Goal: Task Accomplishment & Management: Complete application form

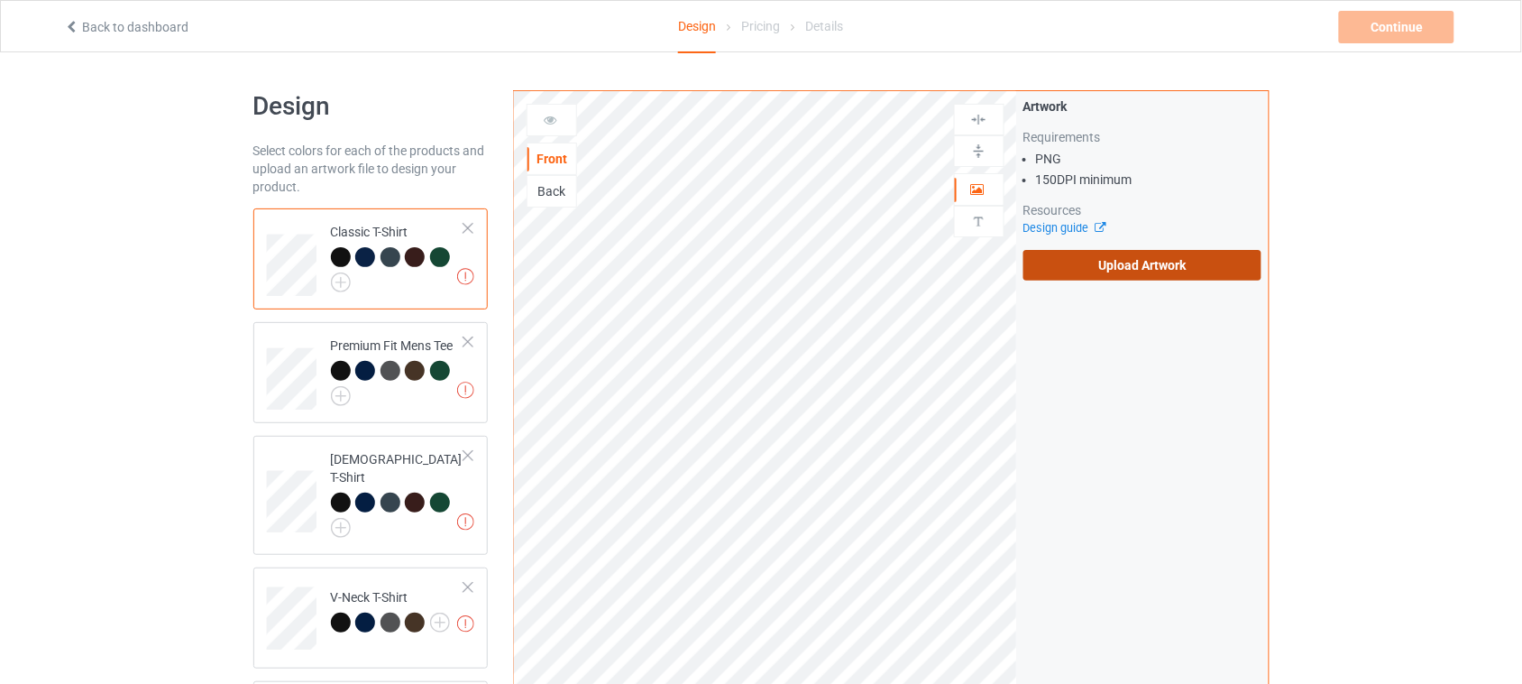
click at [1116, 262] on label "Upload Artwork" at bounding box center [1143, 265] width 239 height 31
click at [0, 0] on input "Upload Artwork" at bounding box center [0, 0] width 0 height 0
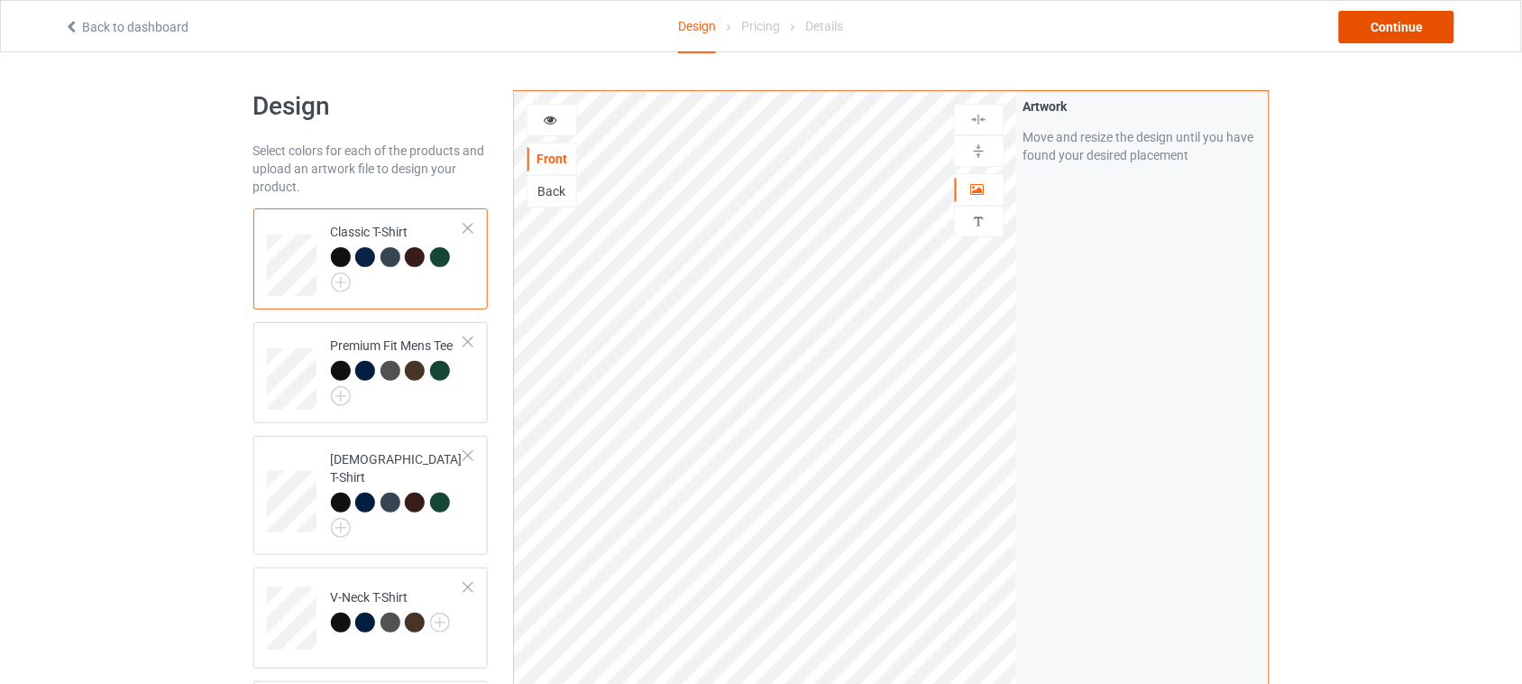
click at [1393, 24] on div "Continue" at bounding box center [1396, 27] width 115 height 32
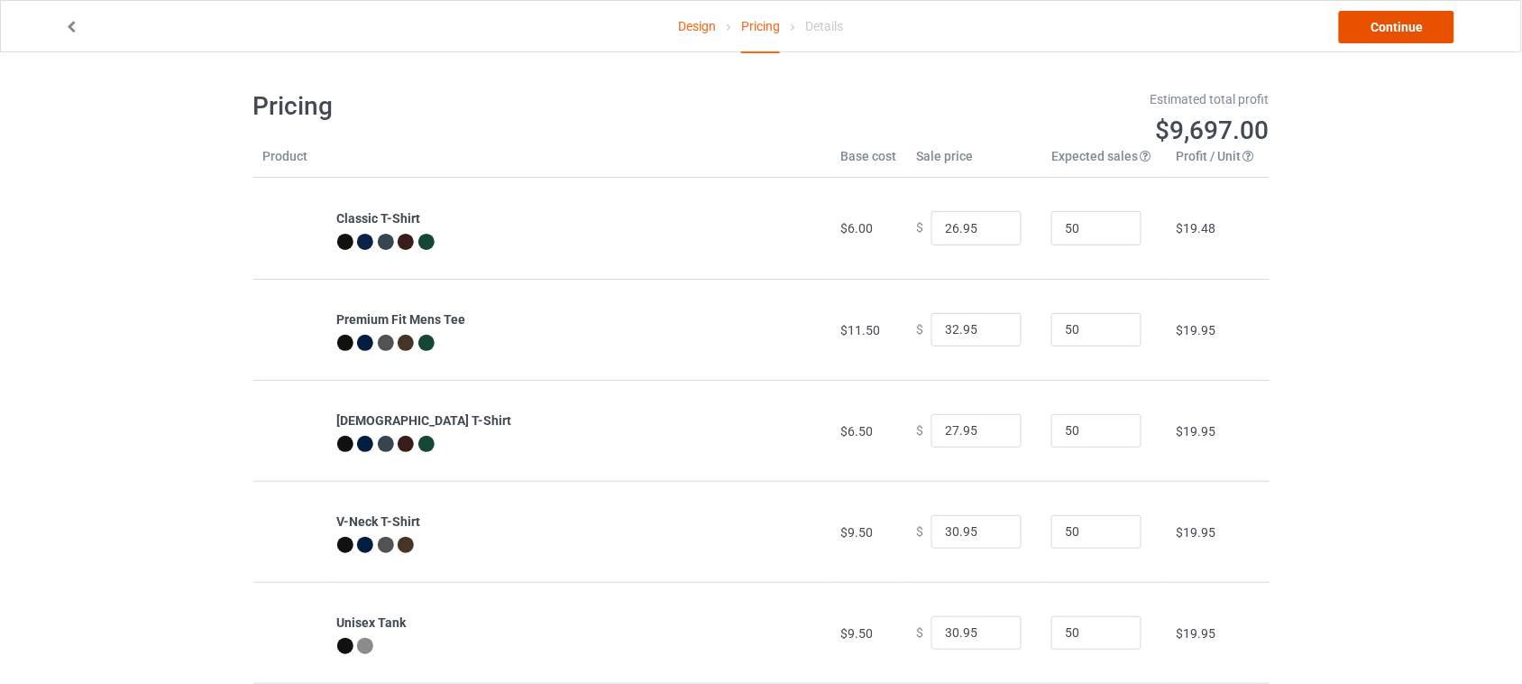
click at [1395, 27] on link "Continue" at bounding box center [1396, 27] width 115 height 32
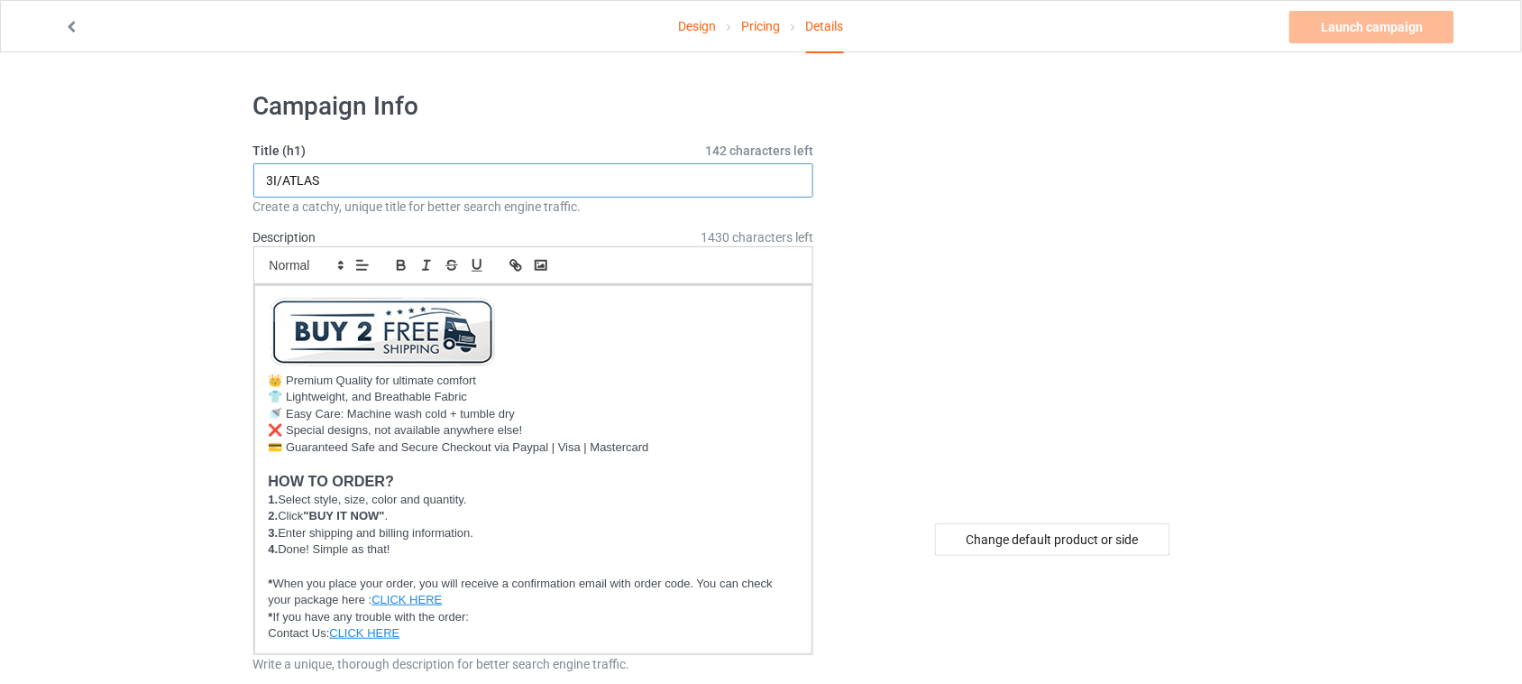
drag, startPoint x: 372, startPoint y: 169, endPoint x: 88, endPoint y: 152, distance: 283.7
drag, startPoint x: 377, startPoint y: 180, endPoint x: 147, endPoint y: 170, distance: 230.2
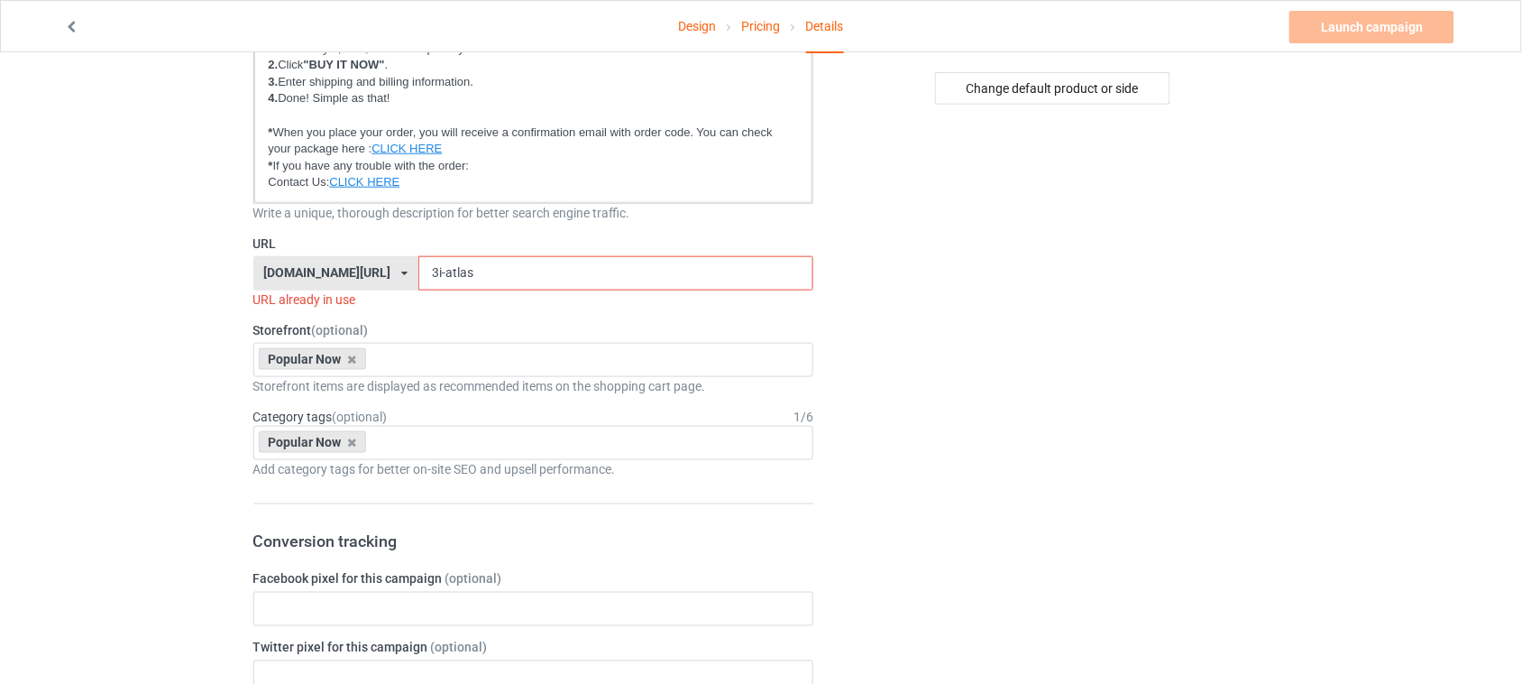
scroll to position [564, 0]
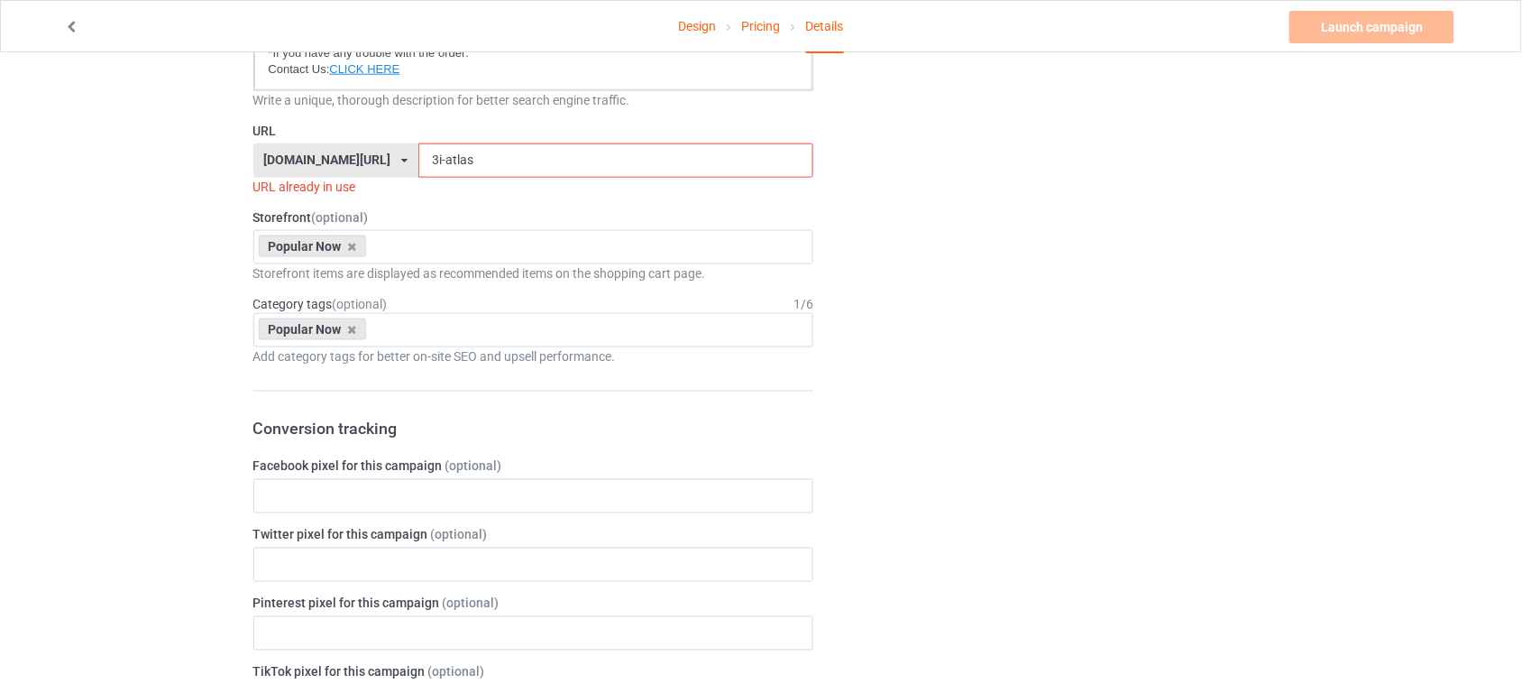
type input "Tis The Season"
drag, startPoint x: 466, startPoint y: 156, endPoint x: 251, endPoint y: 151, distance: 215.6
click at [251, 151] on div "Campaign Info Title (h1) 136 characters left Tis The Season Create a catchy, un…" at bounding box center [534, 579] width 586 height 2130
paste input "Tis The Season"
click at [418, 155] on input "Tis The Season" at bounding box center [615, 160] width 395 height 34
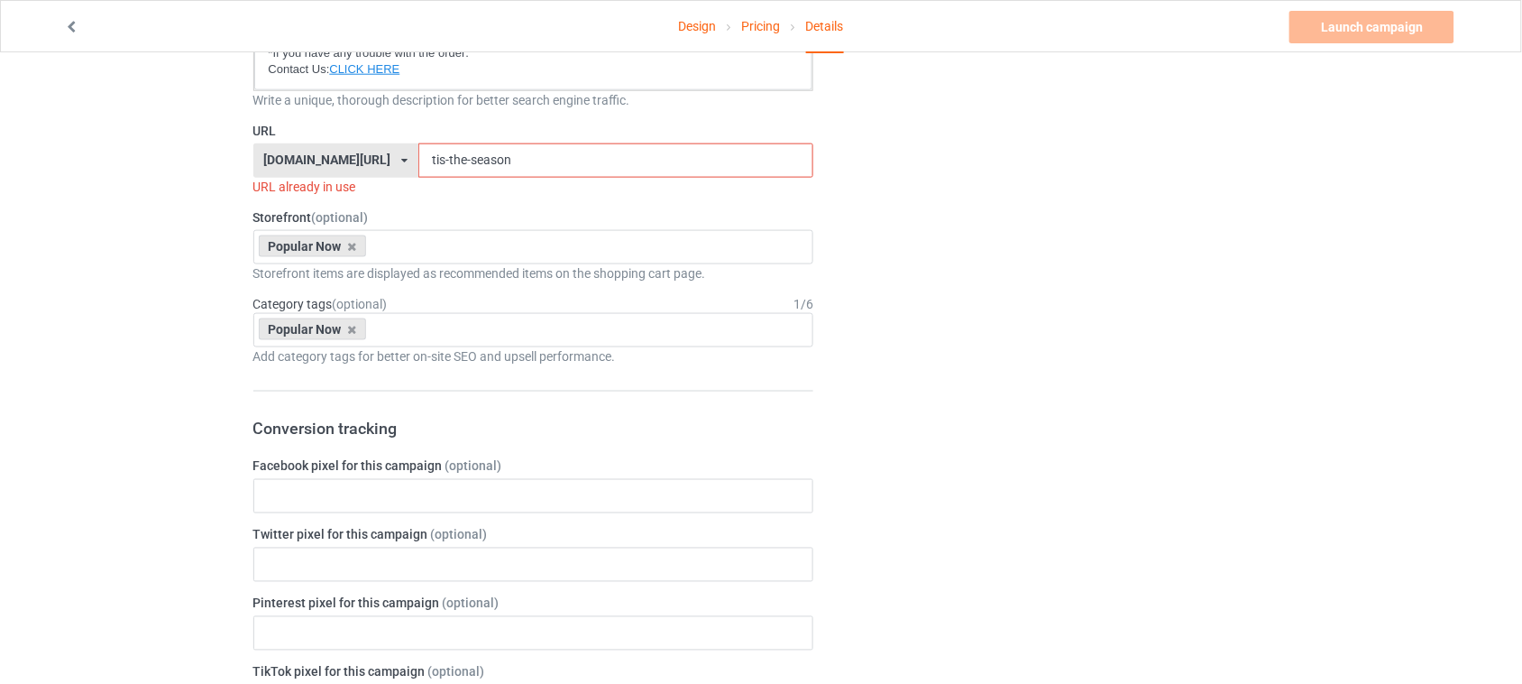
click at [546, 152] on input "tis-the-season" at bounding box center [615, 160] width 395 height 34
click at [442, 155] on input "tis-the-season" at bounding box center [615, 160] width 395 height 34
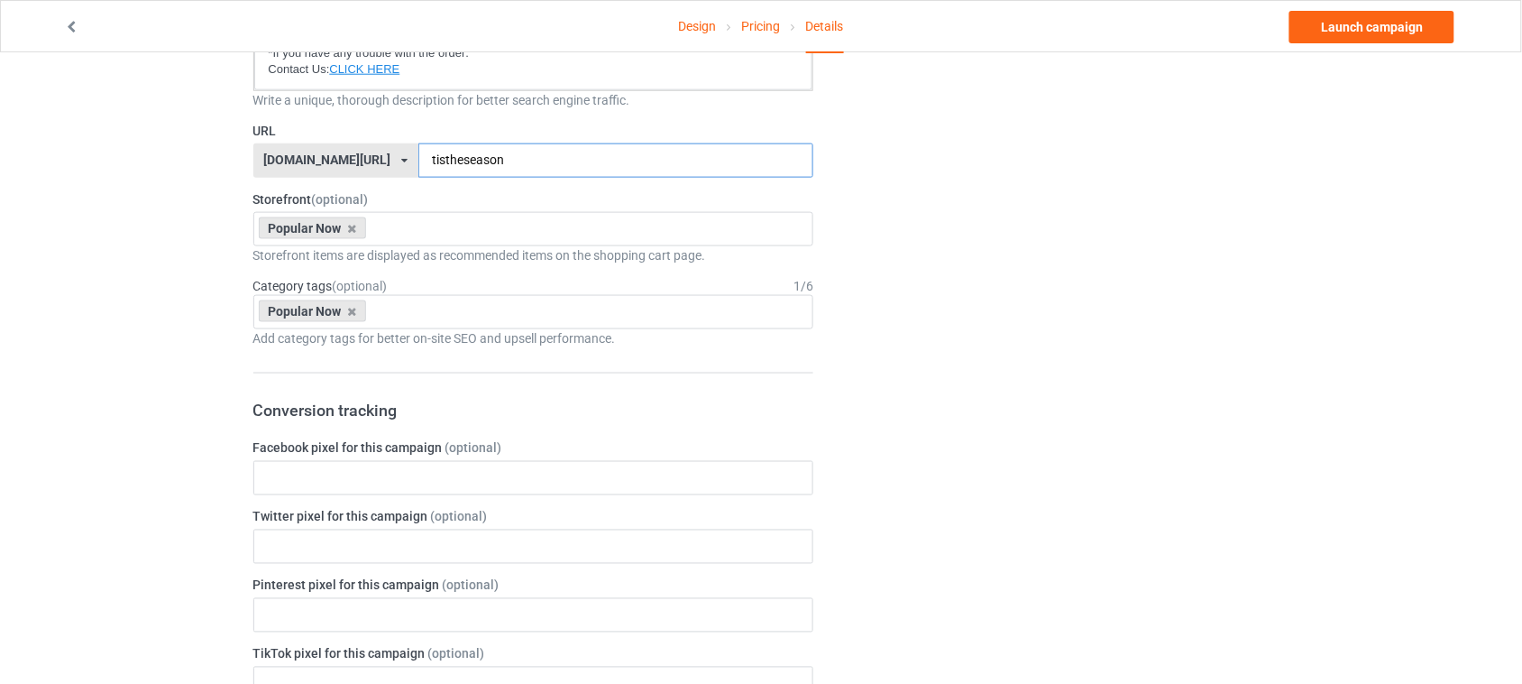
type input "tistheseason"
click at [1033, 280] on div "Change default product or side" at bounding box center [1053, 570] width 455 height 2112
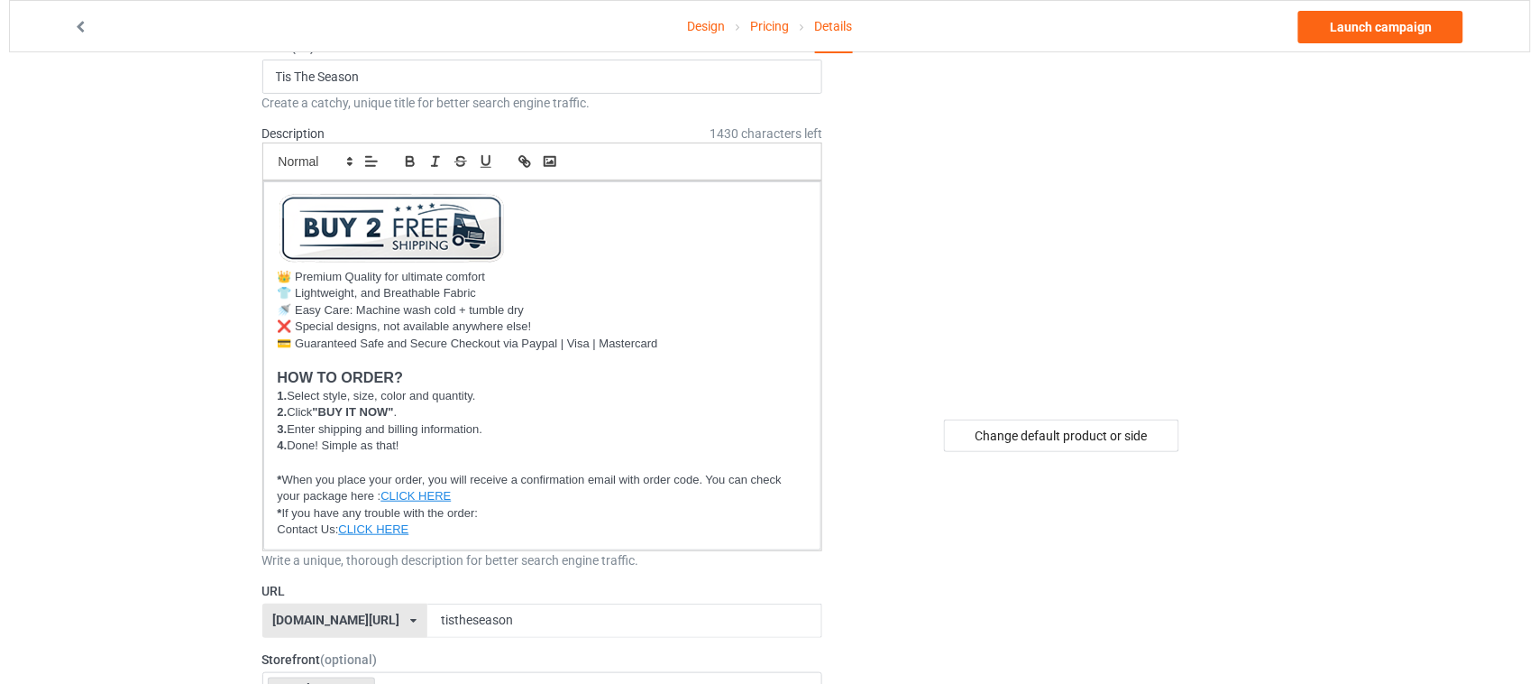
scroll to position [0, 0]
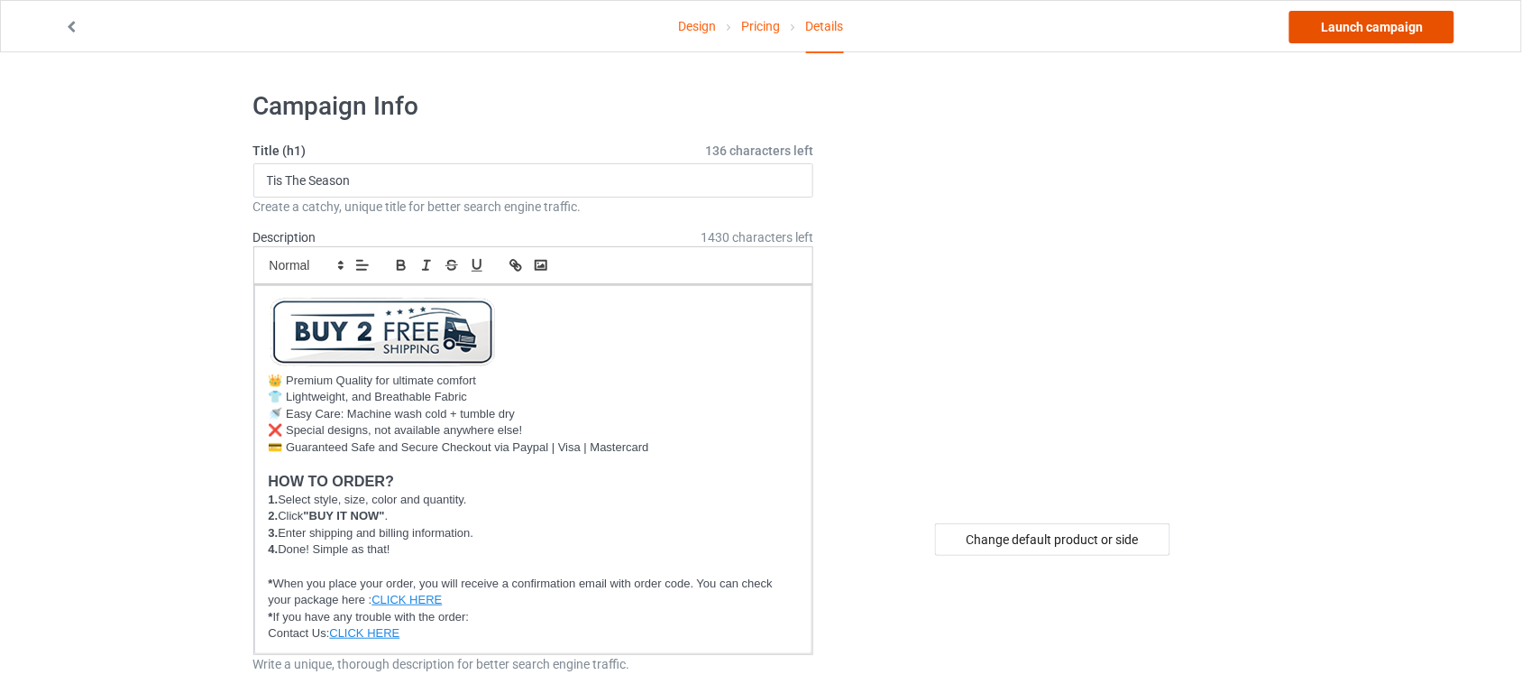
click at [1371, 28] on link "Launch campaign" at bounding box center [1372, 27] width 165 height 32
